Goal: Complete application form

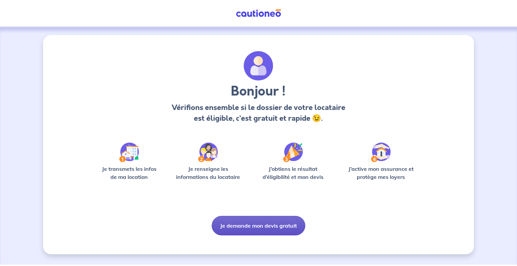
click at [257, 226] on button "Je demande mon devis gratuit" at bounding box center [259, 226] width 94 height 20
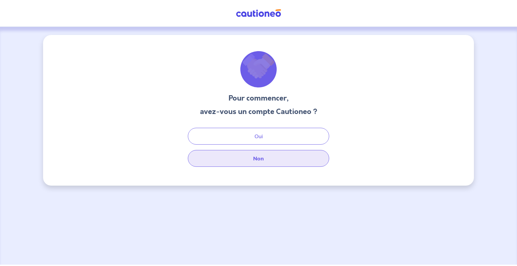
click at [261, 159] on button "Non" at bounding box center [258, 158] width 141 height 17
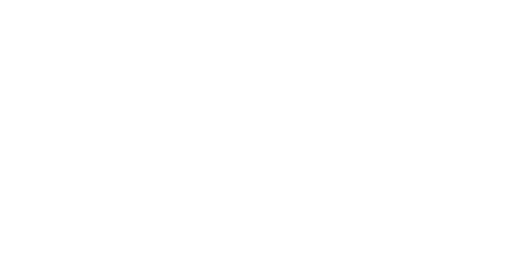
select select "FR"
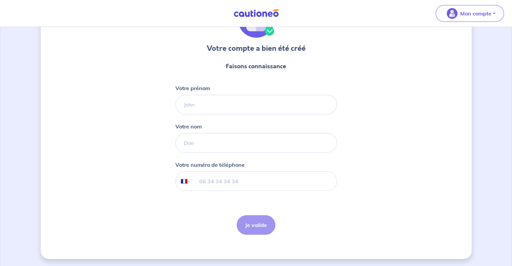
scroll to position [50, 0]
click at [242, 99] on input "Votre prénom" at bounding box center [256, 105] width 162 height 20
type input "[PERSON_NAME]"
type input "Gantier"
type input "06 14 83 17 07"
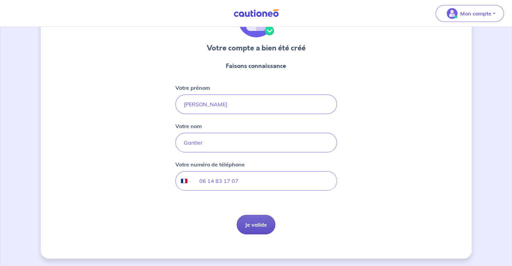
click at [257, 220] on button "Je valide" at bounding box center [256, 225] width 39 height 20
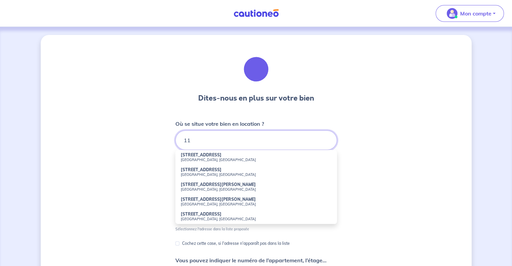
type input "1"
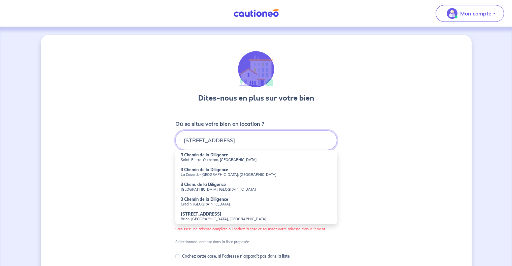
type input "[STREET_ADDRESS]"
click at [381, 176] on div "Dites-nous en plus sur votre bien Où se situe votre bien en location ? 3 chemin…" at bounding box center [256, 217] width 431 height 365
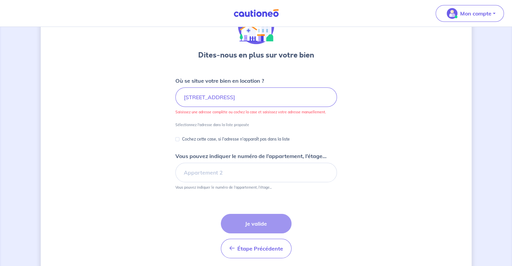
scroll to position [67, 0]
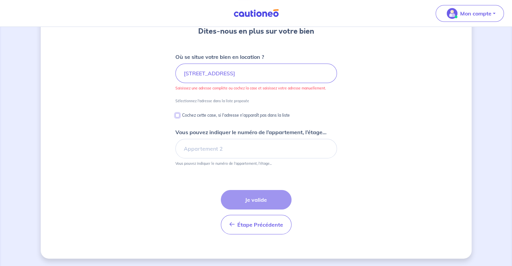
click at [178, 115] on input "Cochez cette case, si l'adresse n'apparaît pas dans la liste" at bounding box center [177, 115] width 4 height 4
checkbox input "true"
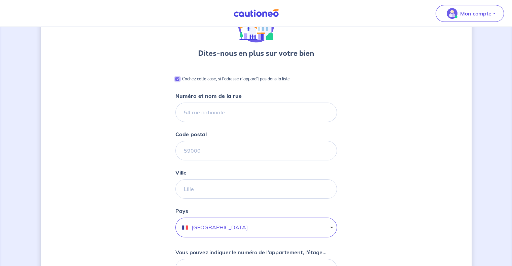
scroll to position [33, 0]
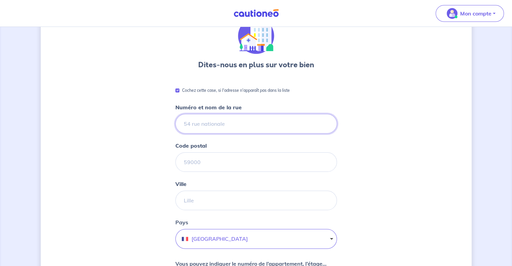
click at [219, 124] on input "Numéro et nom de la rue" at bounding box center [256, 124] width 162 height 20
type input "[STREET_ADDRESS]"
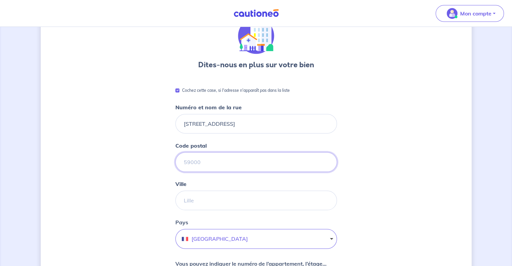
click at [229, 156] on input "Code postal" at bounding box center [256, 162] width 162 height 20
type input "85310"
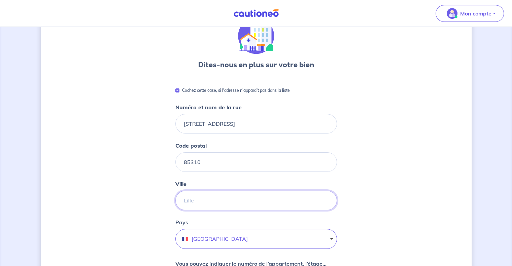
click at [197, 200] on input "Ville" at bounding box center [256, 201] width 162 height 20
type input "LA CHAIZE LE VICOMTE"
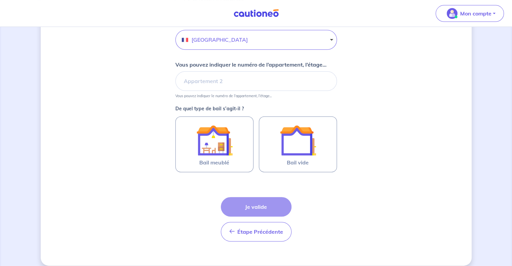
scroll to position [235, 0]
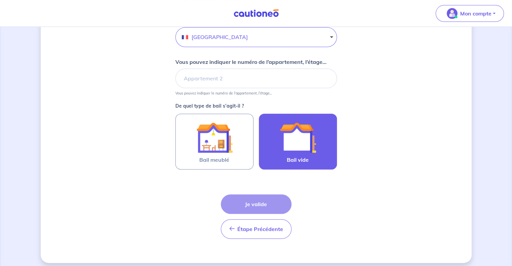
click at [294, 133] on img at bounding box center [298, 138] width 36 height 36
click at [0, 0] on input "Bail vide" at bounding box center [0, 0] width 0 height 0
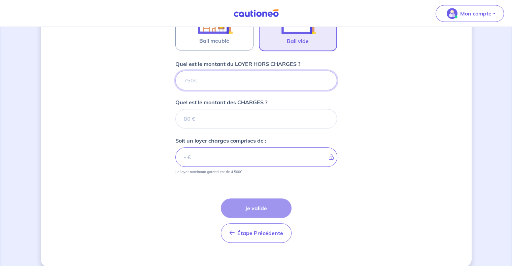
scroll to position [362, 0]
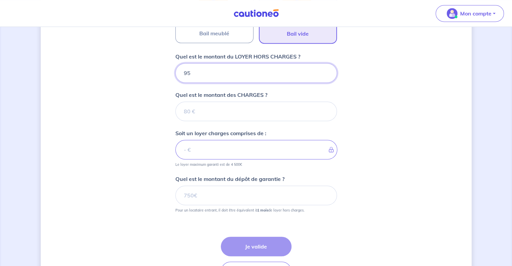
type input "950"
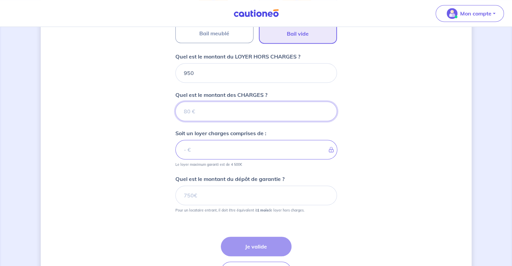
click at [245, 106] on input "Quel est le montant des CHARGES ?" at bounding box center [256, 112] width 162 height 20
type input "0"
type input "950"
type input "0"
click at [311, 169] on form "Cochez cette case, si l'adresse n'apparaît pas dans la liste Numéro et nom de l…" at bounding box center [256, 22] width 162 height 529
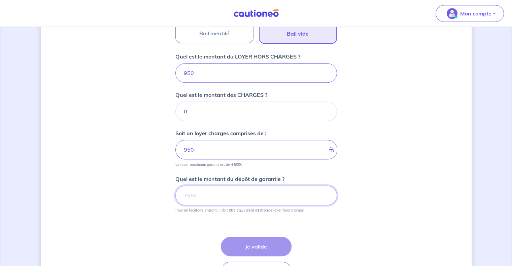
click at [254, 196] on input "Quel est le montant du dépôt de garantie ?" at bounding box center [256, 196] width 162 height 20
type input "950"
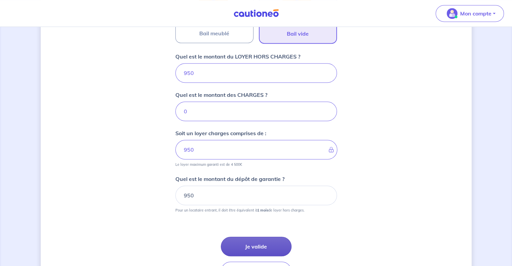
click at [268, 242] on button "Je valide" at bounding box center [256, 247] width 71 height 20
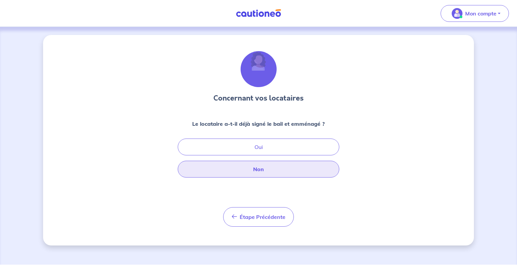
click at [271, 170] on button "Non" at bounding box center [259, 169] width 162 height 17
